Goal: Information Seeking & Learning: Compare options

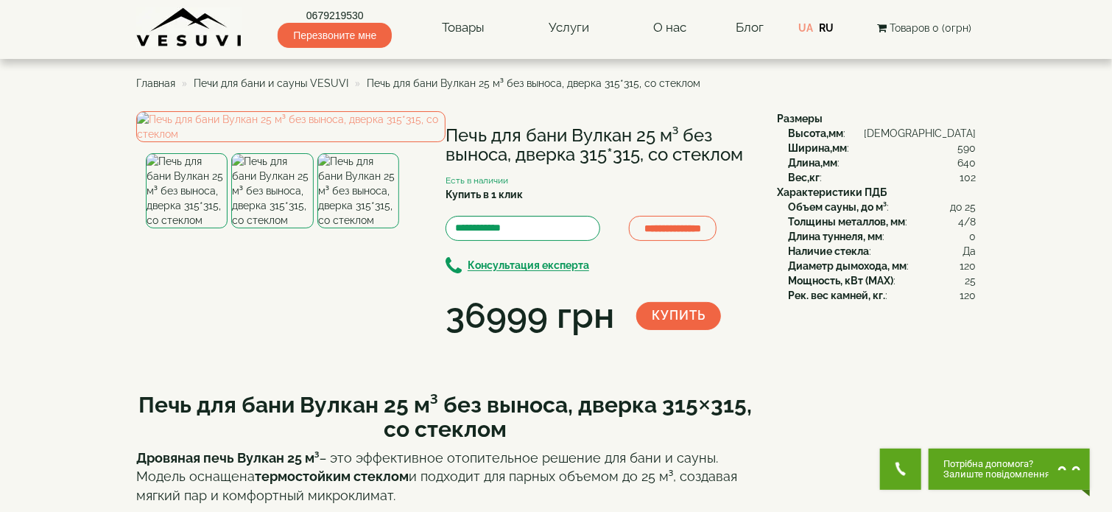
click at [295, 80] on span "Печи для бани и сауны VESUVI" at bounding box center [271, 83] width 155 height 12
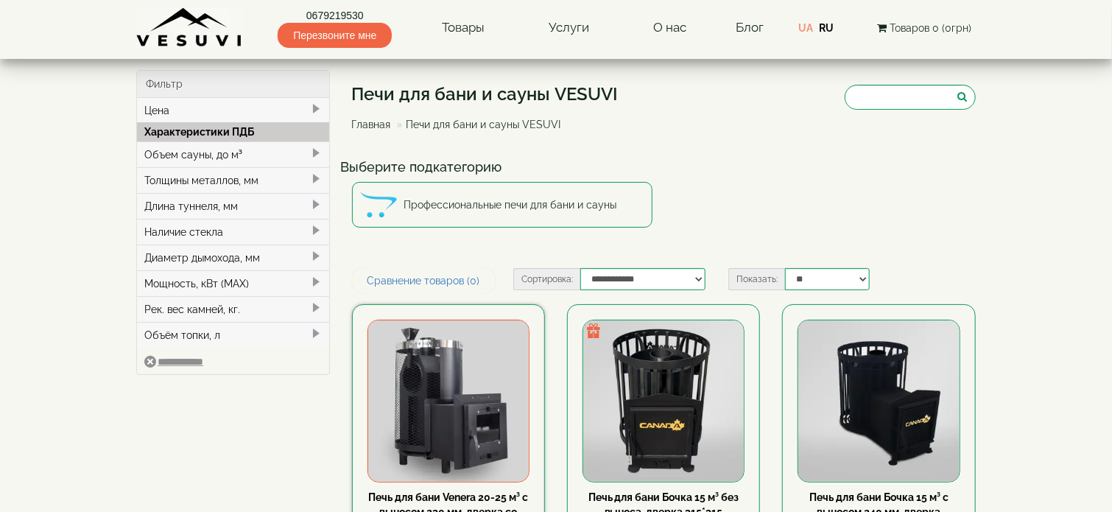
scroll to position [147, 0]
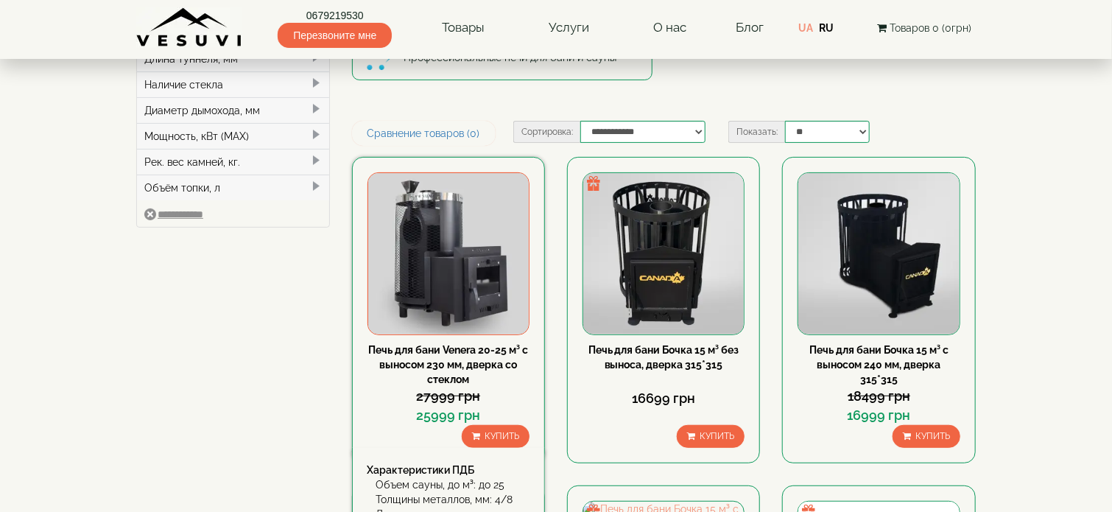
click at [474, 300] on img at bounding box center [448, 253] width 161 height 161
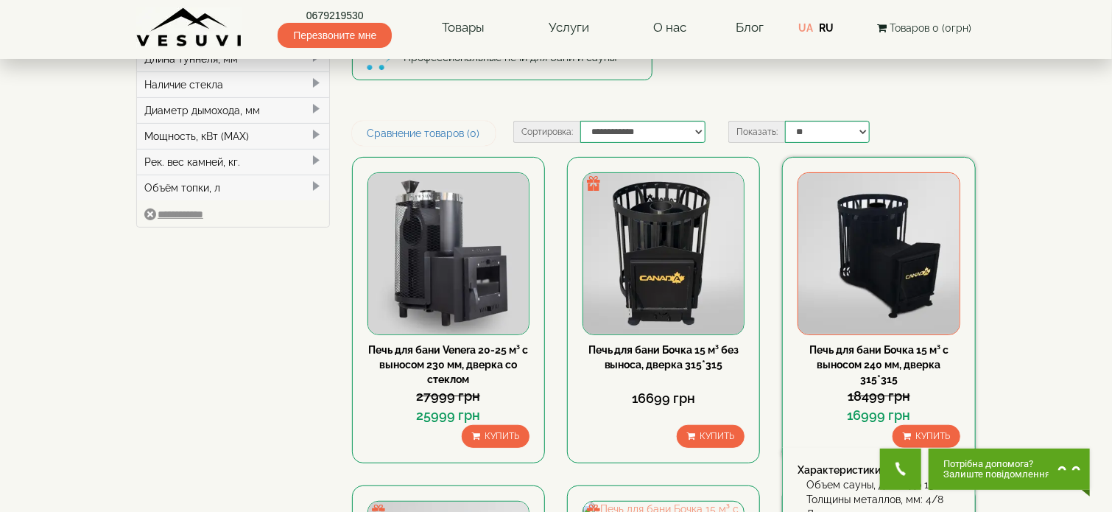
scroll to position [0, 0]
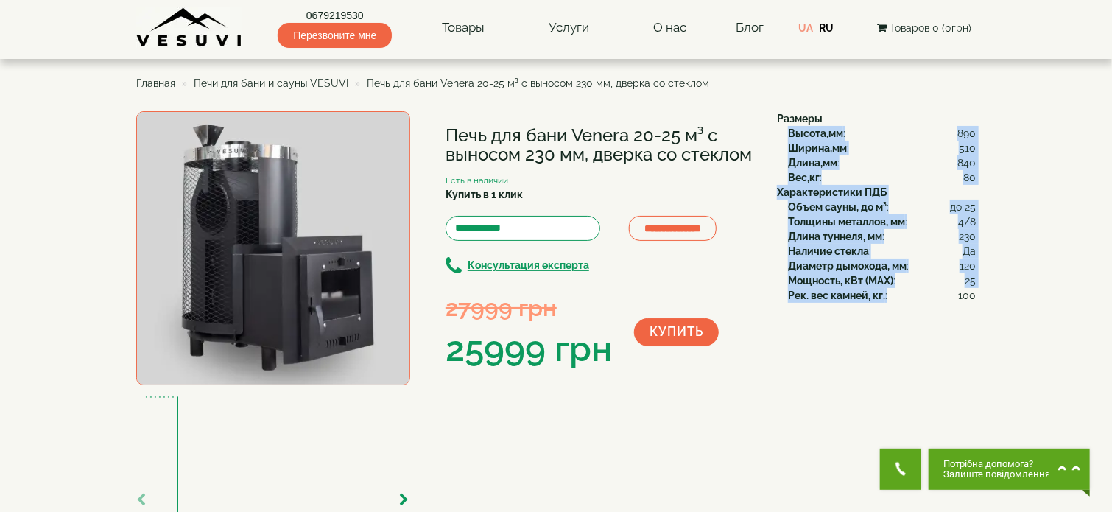
drag, startPoint x: 789, startPoint y: 130, endPoint x: 988, endPoint y: 299, distance: 261.2
copy div "Высота,мм : 890 Ширина,мм : 510 Длина,мм : 840 Вес,кг : 80 Характеристики ПДБ О…"
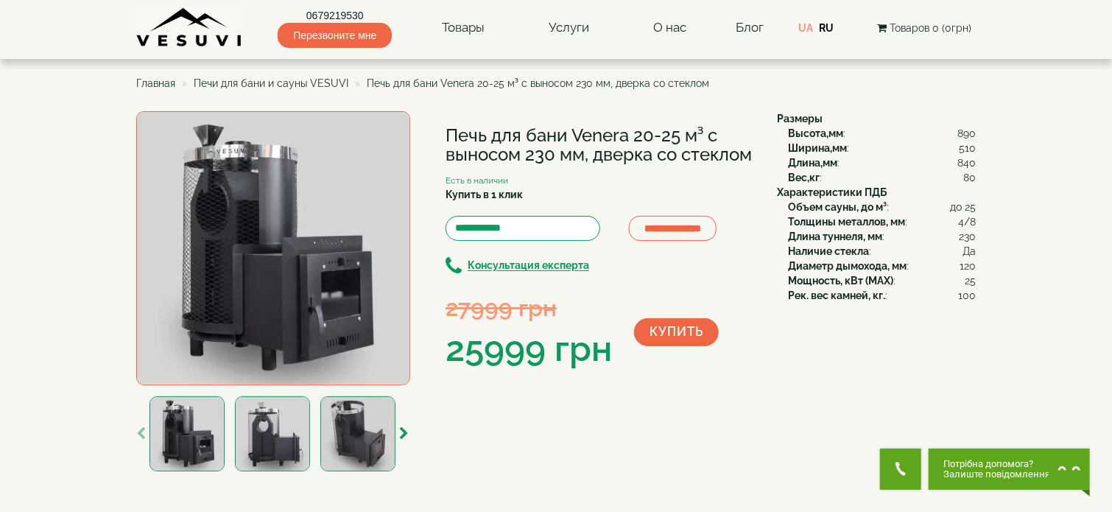
click at [309, 79] on span "Печи для бани и сауны VESUVI" at bounding box center [271, 83] width 155 height 12
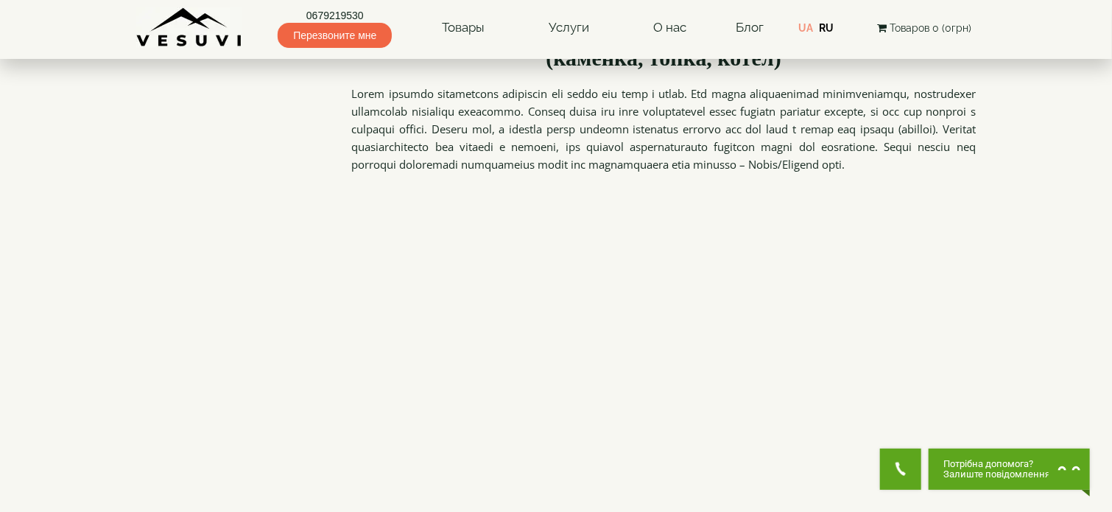
scroll to position [1767, 0]
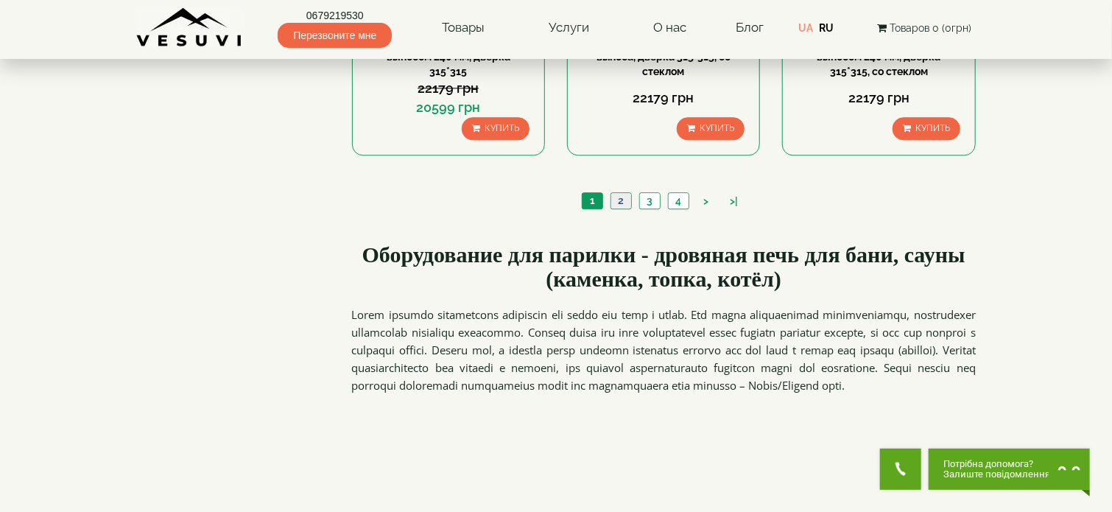
click at [627, 197] on link "2" at bounding box center [620, 200] width 21 height 15
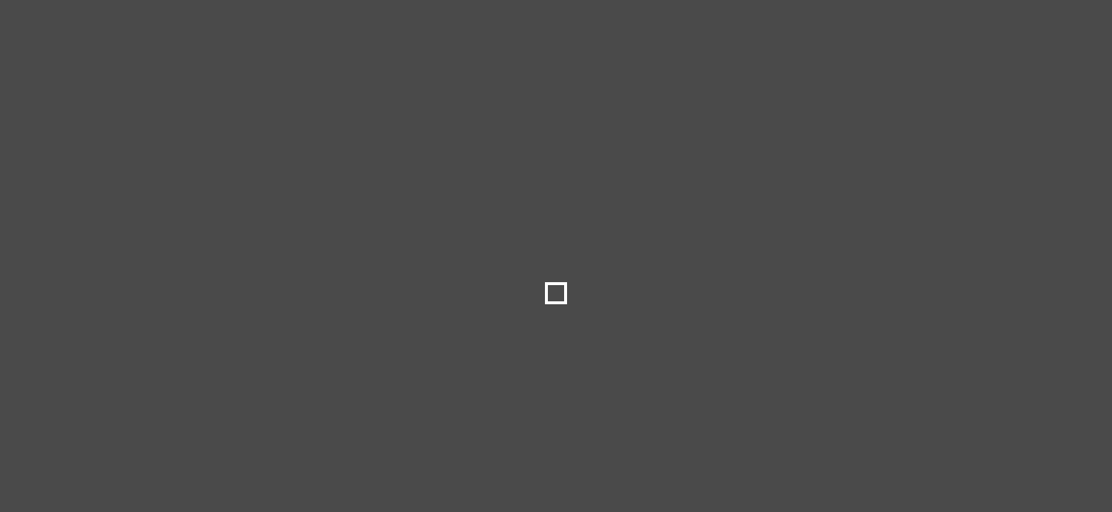
type input "*****"
type input "******"
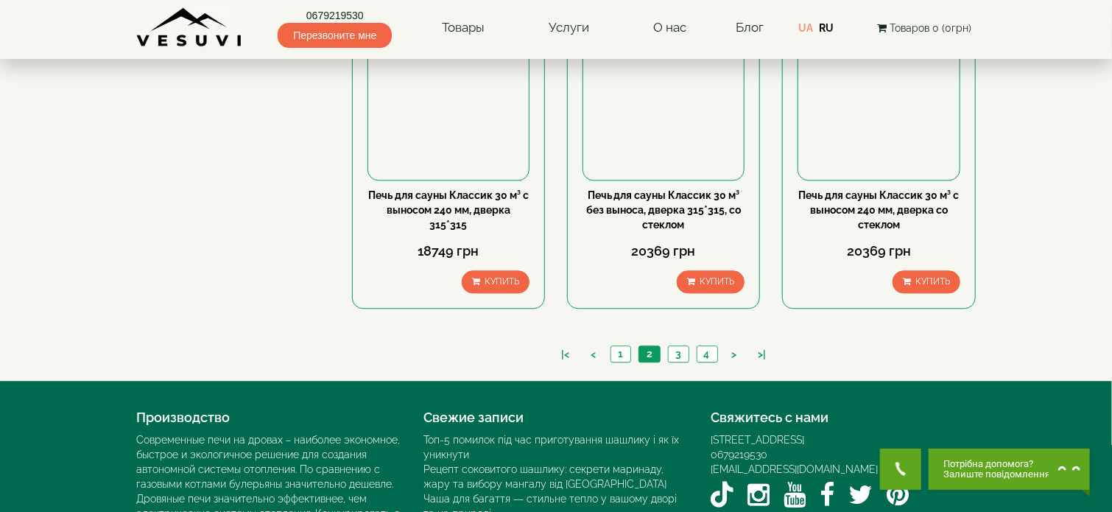
scroll to position [1694, 0]
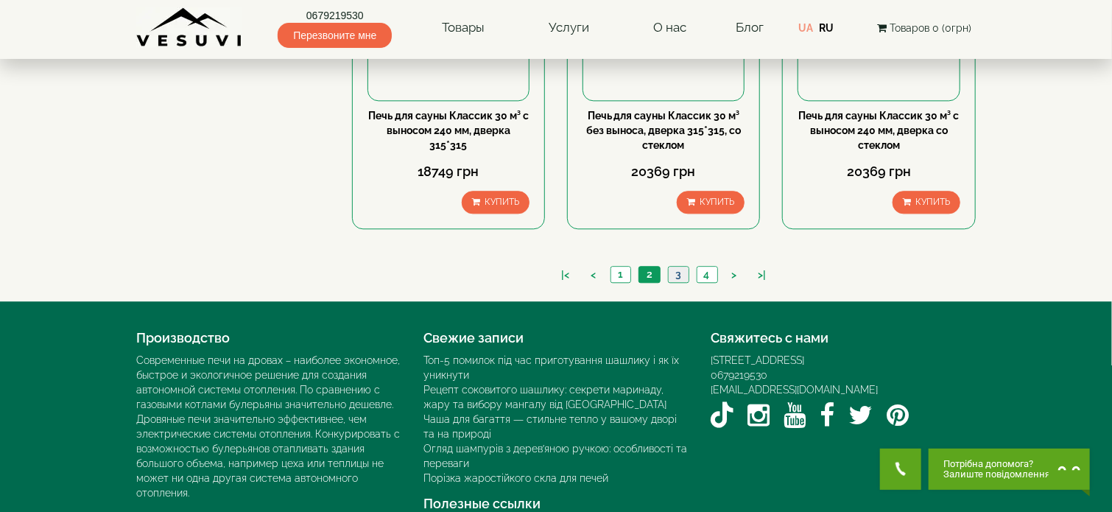
click at [674, 270] on link "3" at bounding box center [678, 274] width 21 height 15
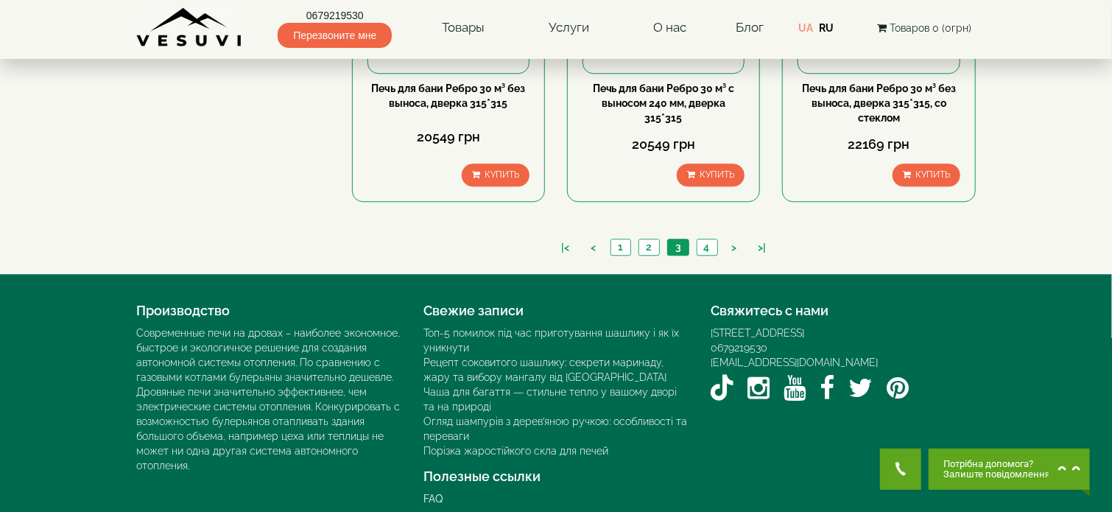
scroll to position [1735, 0]
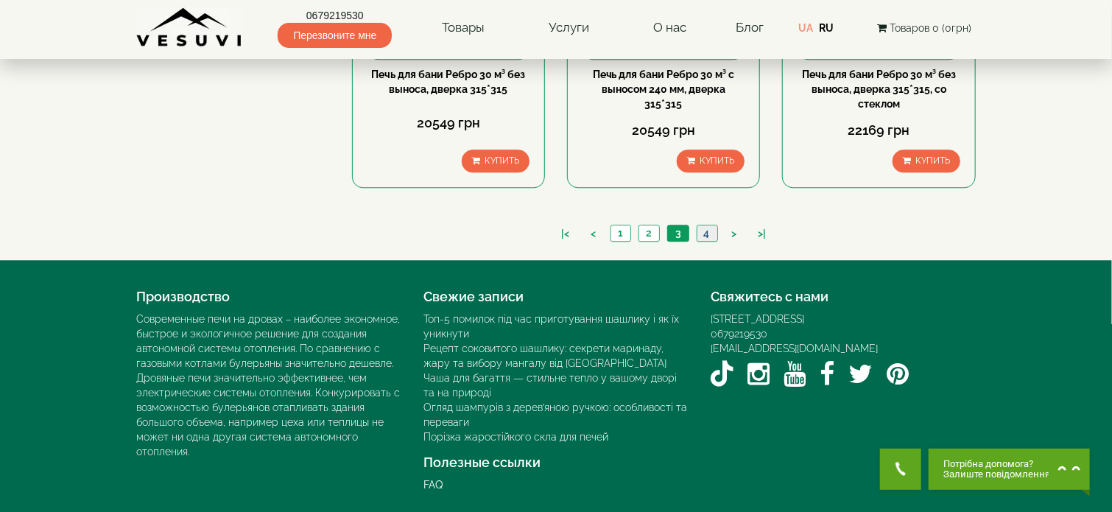
click at [714, 232] on link "4" at bounding box center [707, 232] width 21 height 15
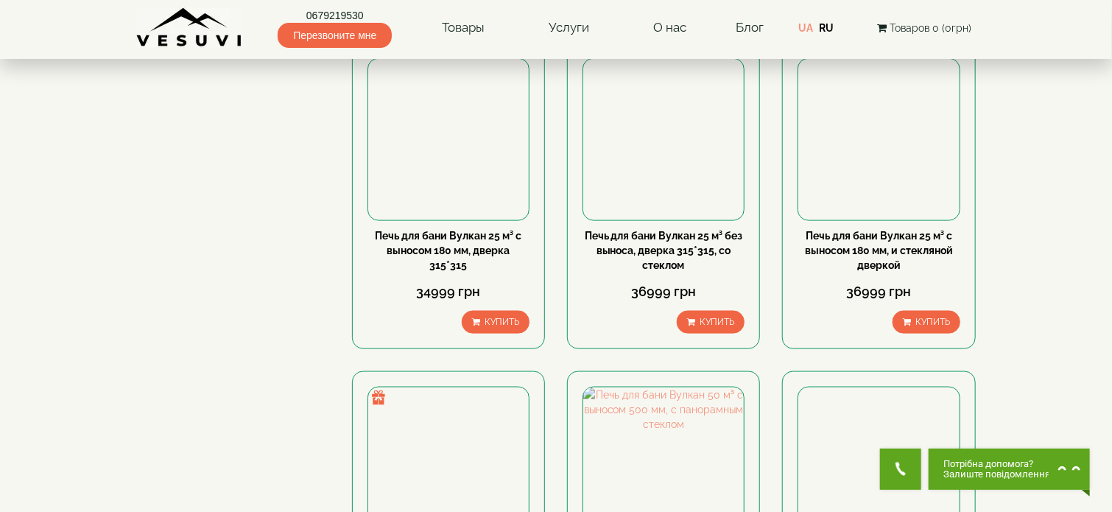
scroll to position [884, 0]
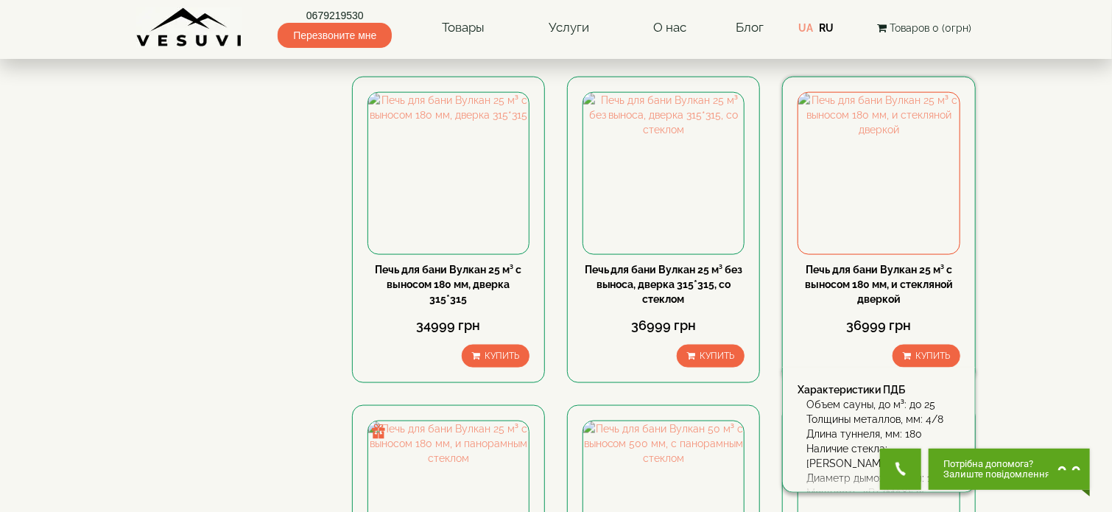
click at [864, 277] on link "Печь для бани Вулкан 25 м³ с выносом 180 мм, и стекляной дверкой" at bounding box center [879, 284] width 148 height 41
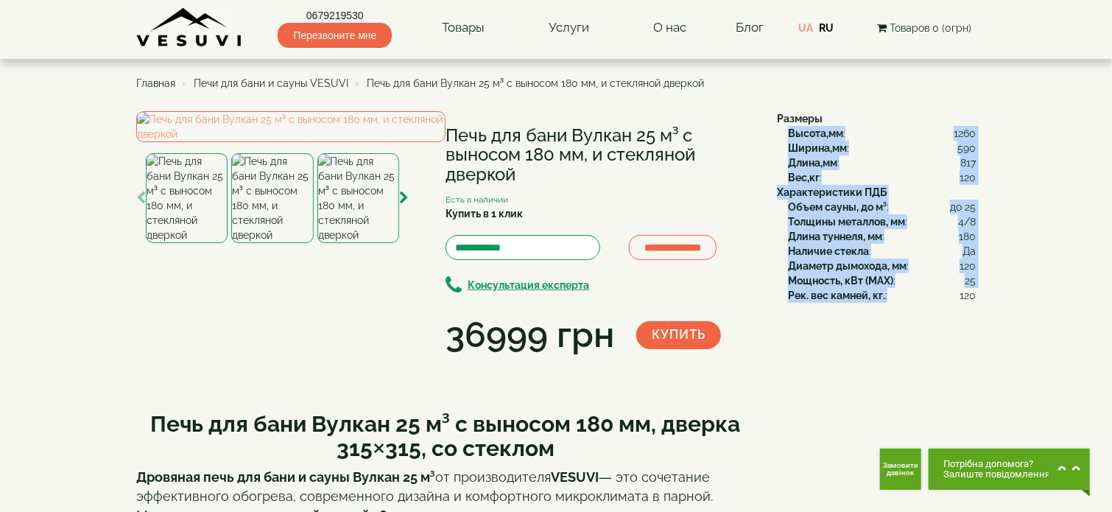
drag, startPoint x: 789, startPoint y: 130, endPoint x: 976, endPoint y: 294, distance: 248.9
click at [878, 242] on b "Длина туннеля, мм" at bounding box center [835, 236] width 94 height 12
drag, startPoint x: 790, startPoint y: 133, endPoint x: 973, endPoint y: 294, distance: 244.2
click at [973, 294] on div "Размеры Высота,мм : 1260 Ширина,мм : 590 Длина,мм : 817 Вес,кг : 120 Характерис…" at bounding box center [871, 206] width 210 height 191
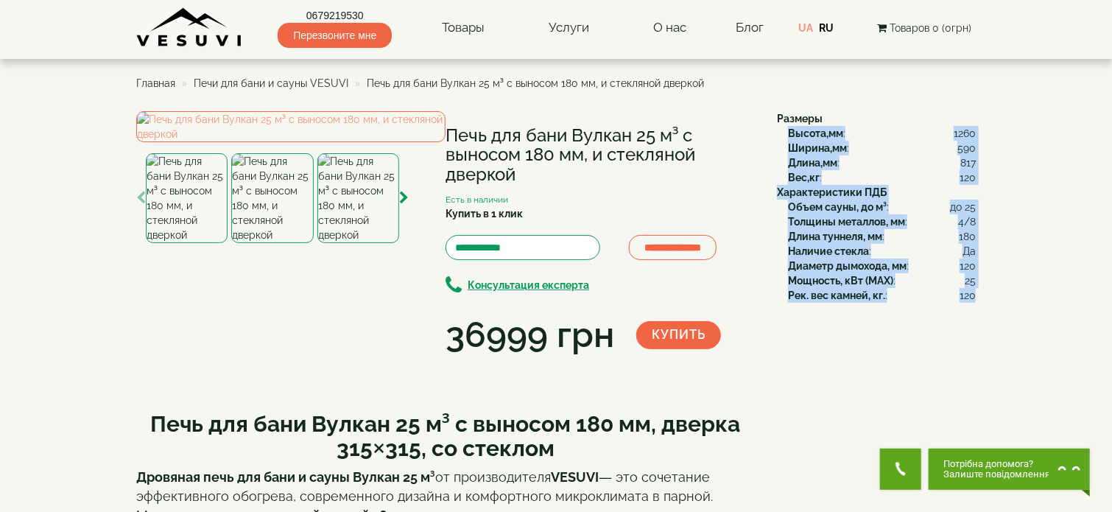
copy div "Высота,мм : 1260 Ширина,мм : 590 Длина,мм : 817 Вес,кг : 120 Характеристики ПДБ…"
click at [352, 243] on img at bounding box center [358, 198] width 82 height 90
click at [280, 142] on img at bounding box center [290, 126] width 309 height 31
